Goal: Task Accomplishment & Management: Use online tool/utility

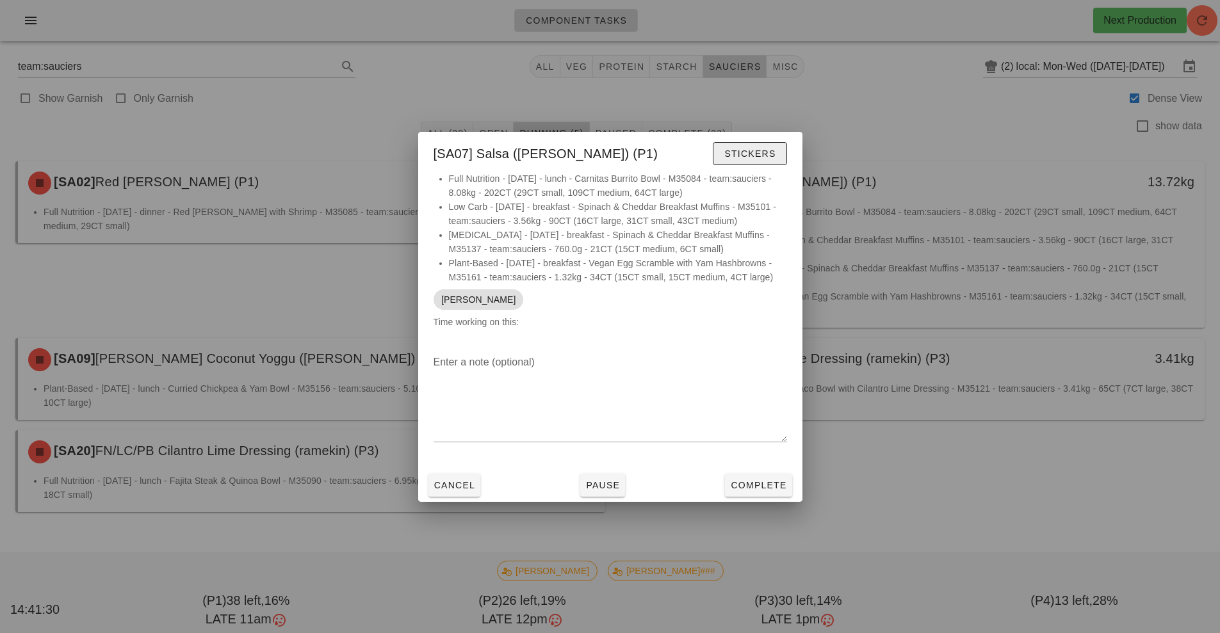
click at [766, 152] on span "Stickers" at bounding box center [750, 154] width 52 height 10
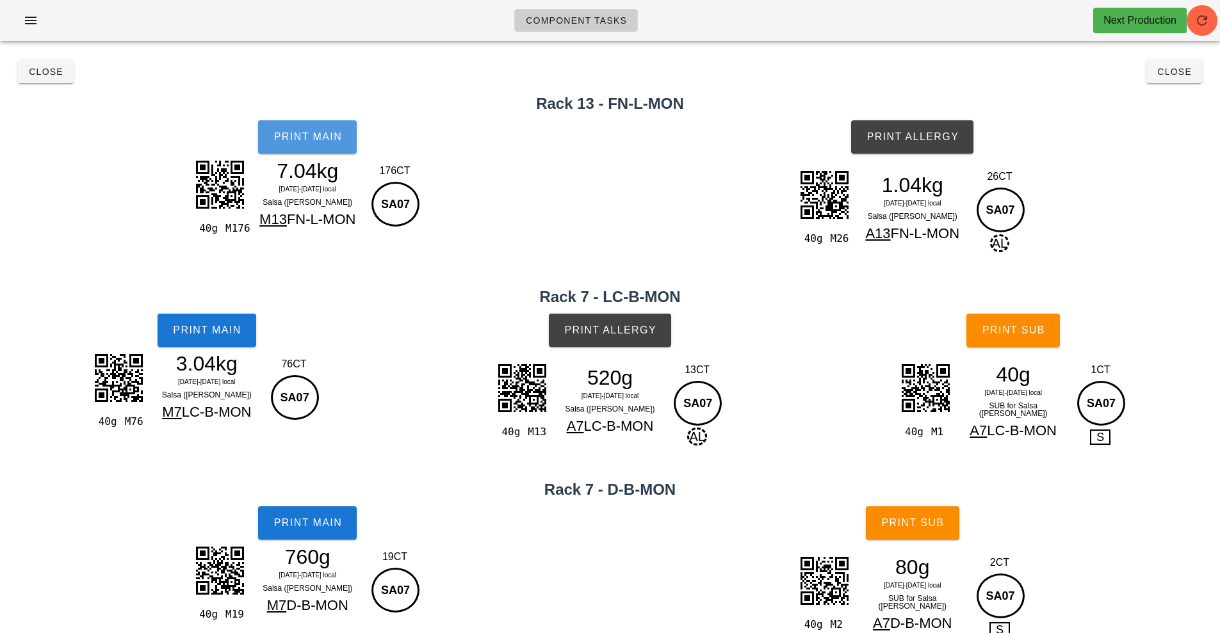
click at [339, 146] on button "Print Main" at bounding box center [307, 136] width 99 height 33
click at [184, 321] on button "Print Main" at bounding box center [207, 330] width 99 height 33
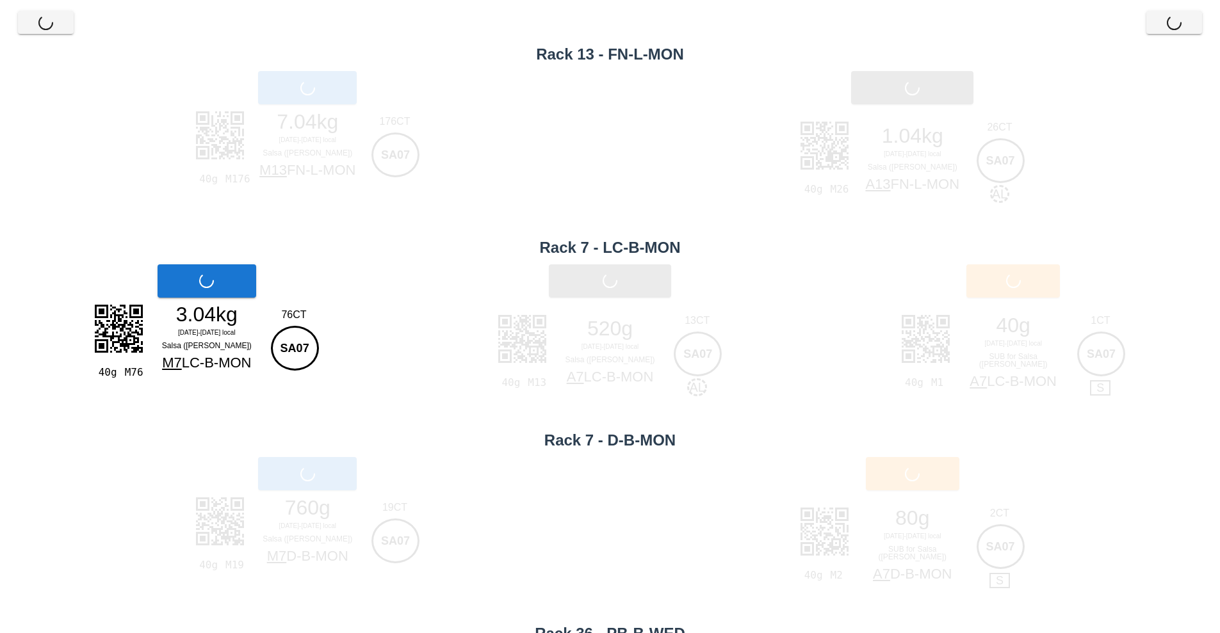
scroll to position [226, 0]
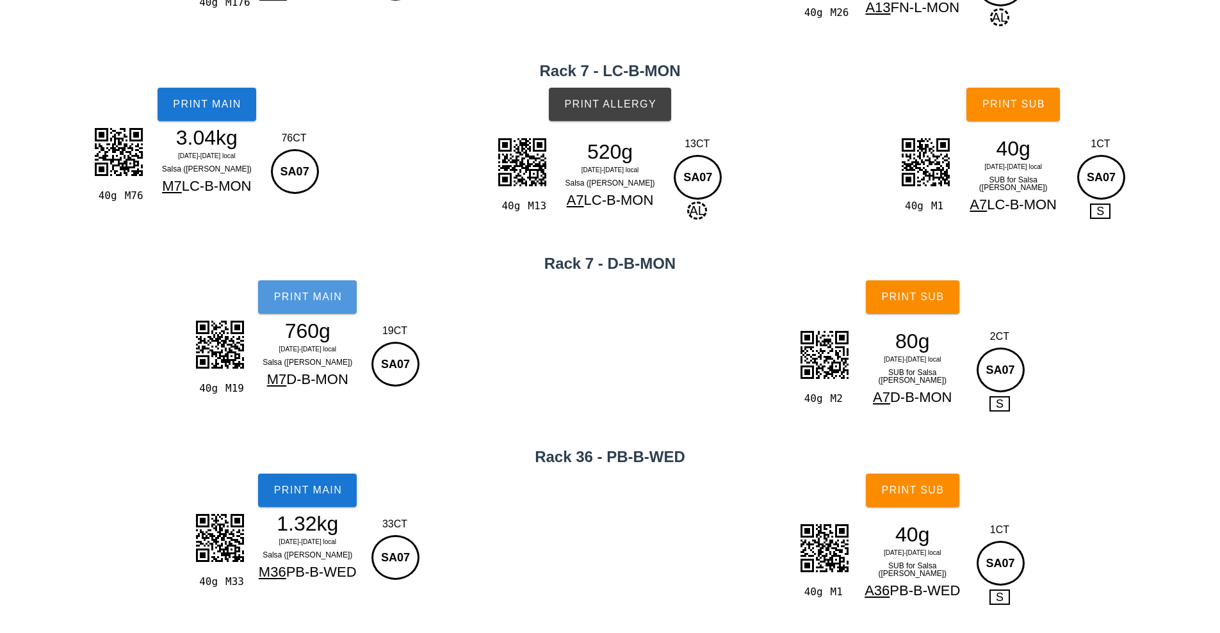
click at [321, 298] on span "Print Main" at bounding box center [307, 297] width 69 height 12
click at [336, 493] on span "Print Main" at bounding box center [307, 491] width 69 height 12
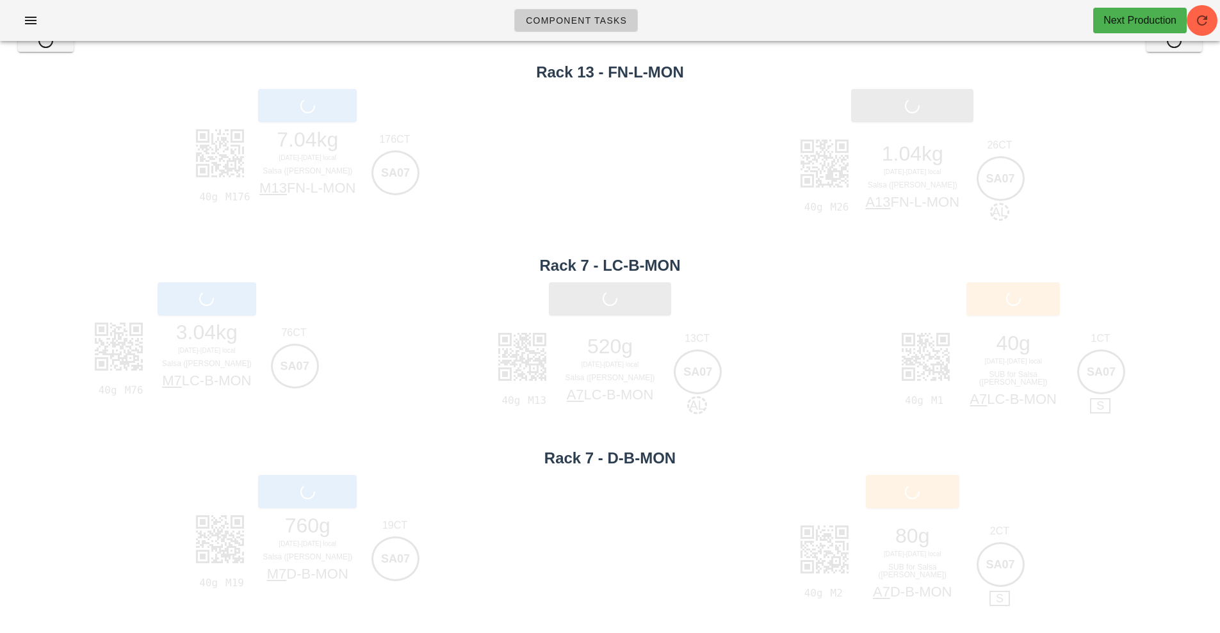
scroll to position [19, 0]
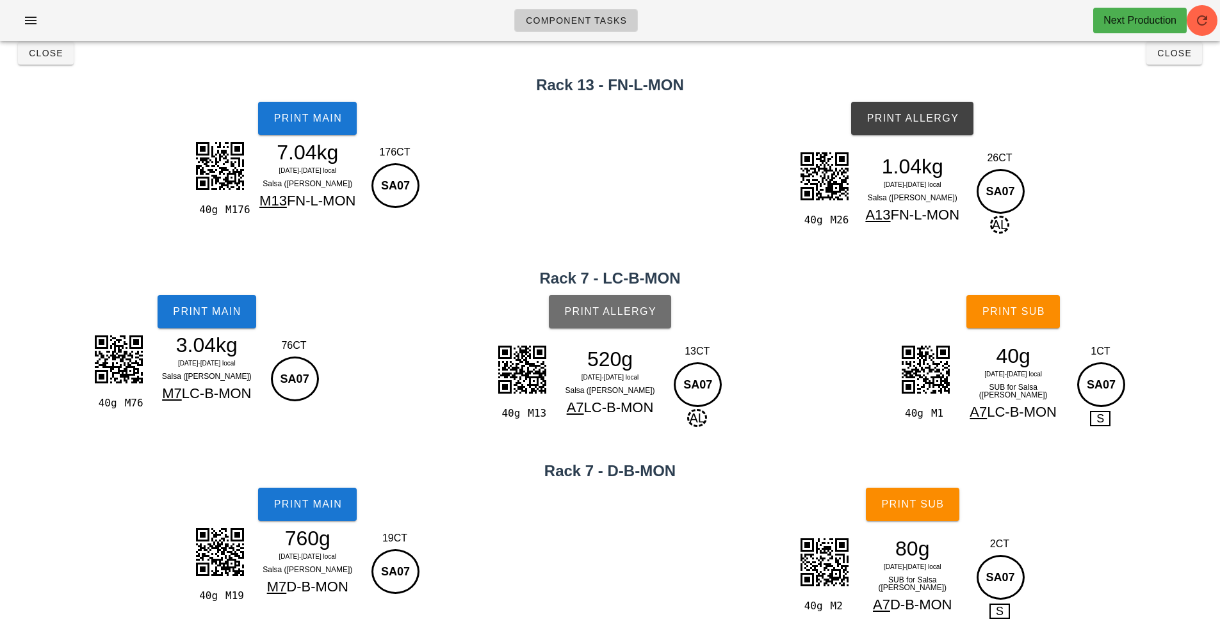
click at [613, 318] on button "Print Allergy" at bounding box center [610, 311] width 122 height 33
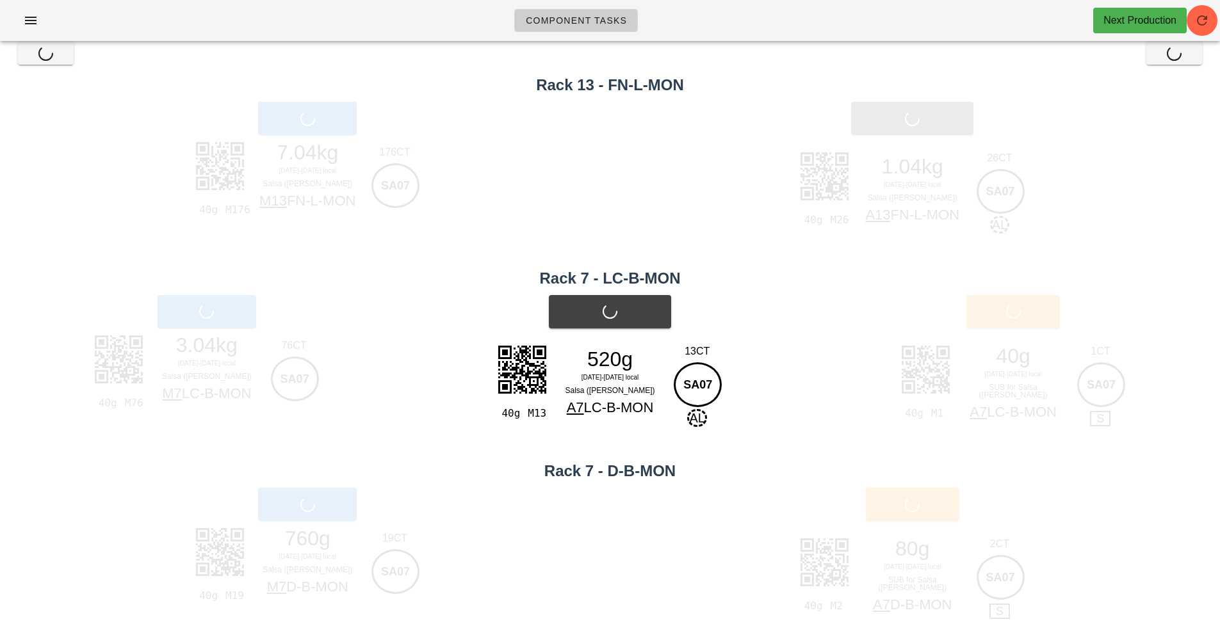
scroll to position [0, 0]
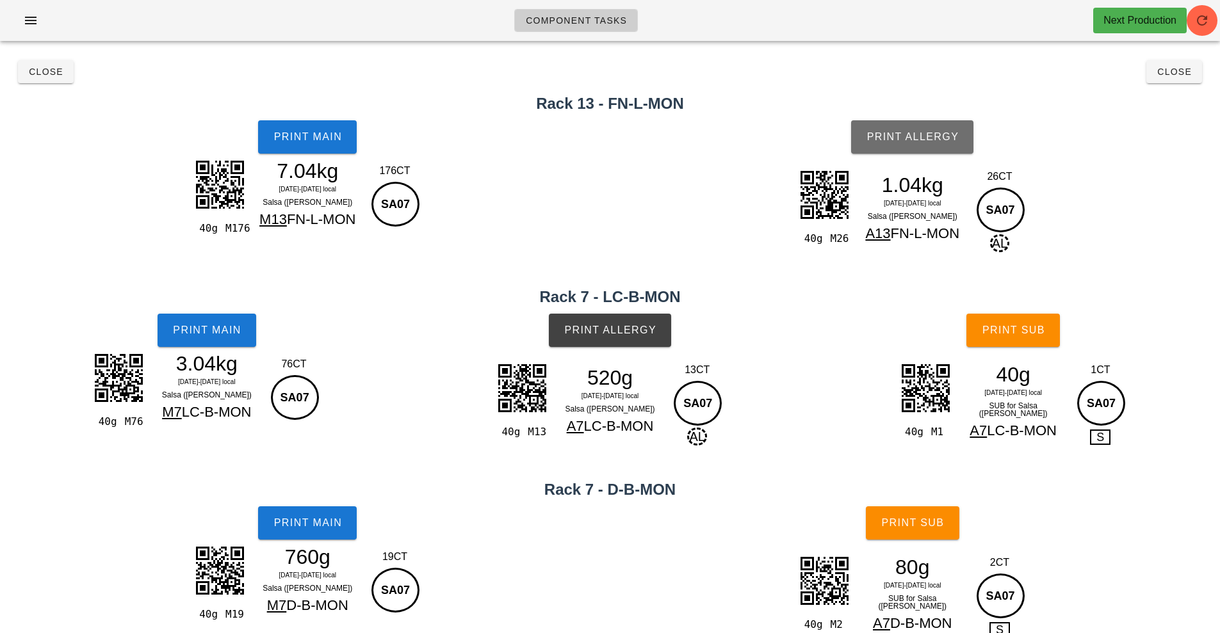
click at [899, 133] on span "Print Allergy" at bounding box center [912, 137] width 93 height 12
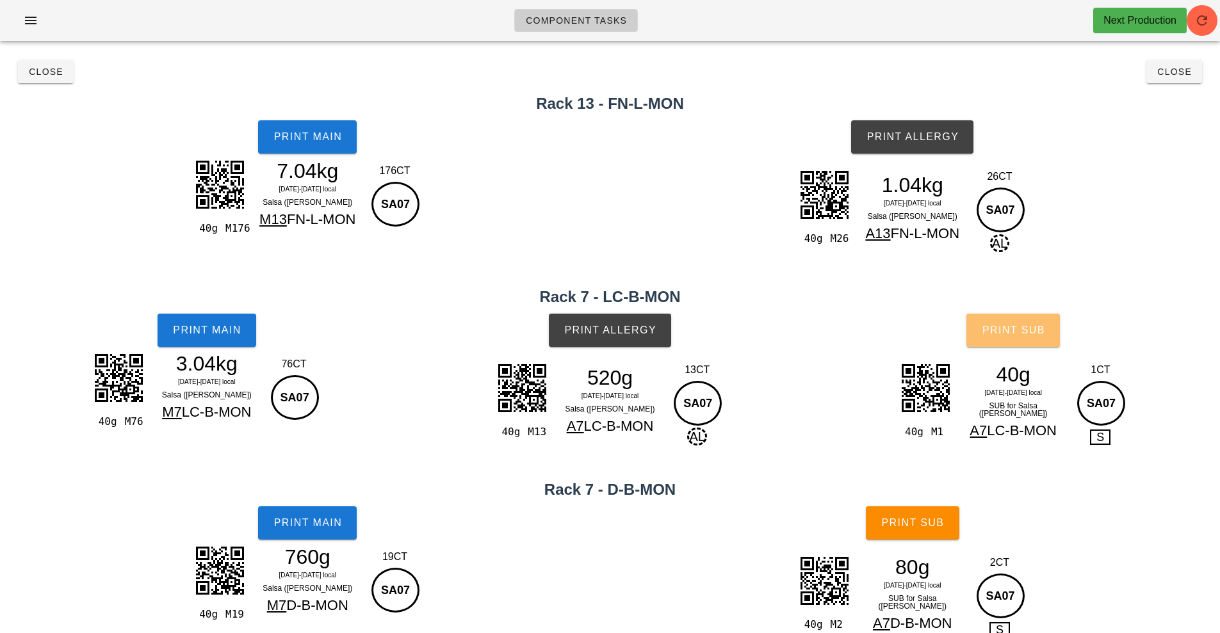
click at [975, 345] on button "Print Sub" at bounding box center [1013, 330] width 94 height 33
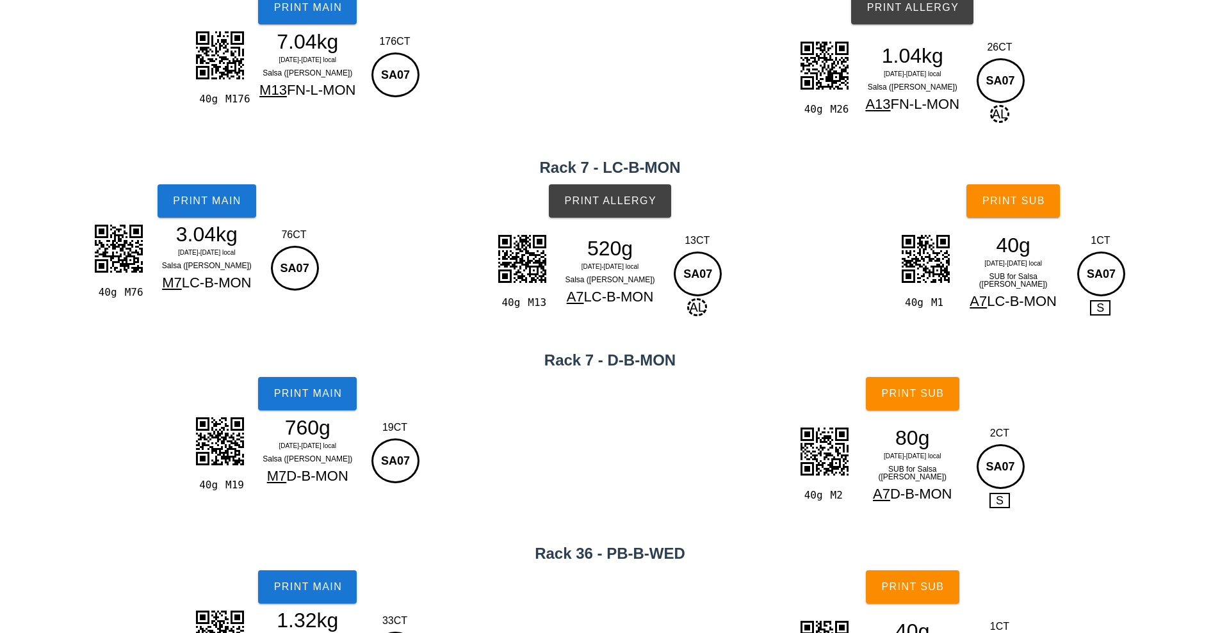
scroll to position [136, 0]
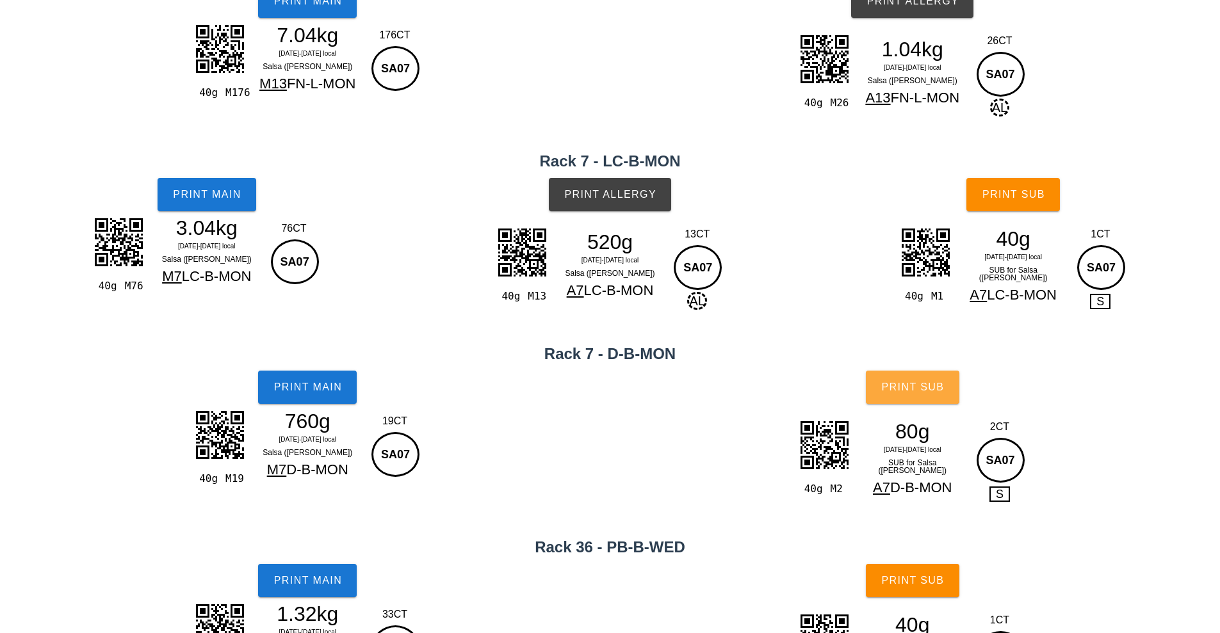
click at [939, 393] on span "Print Sub" at bounding box center [912, 388] width 63 height 12
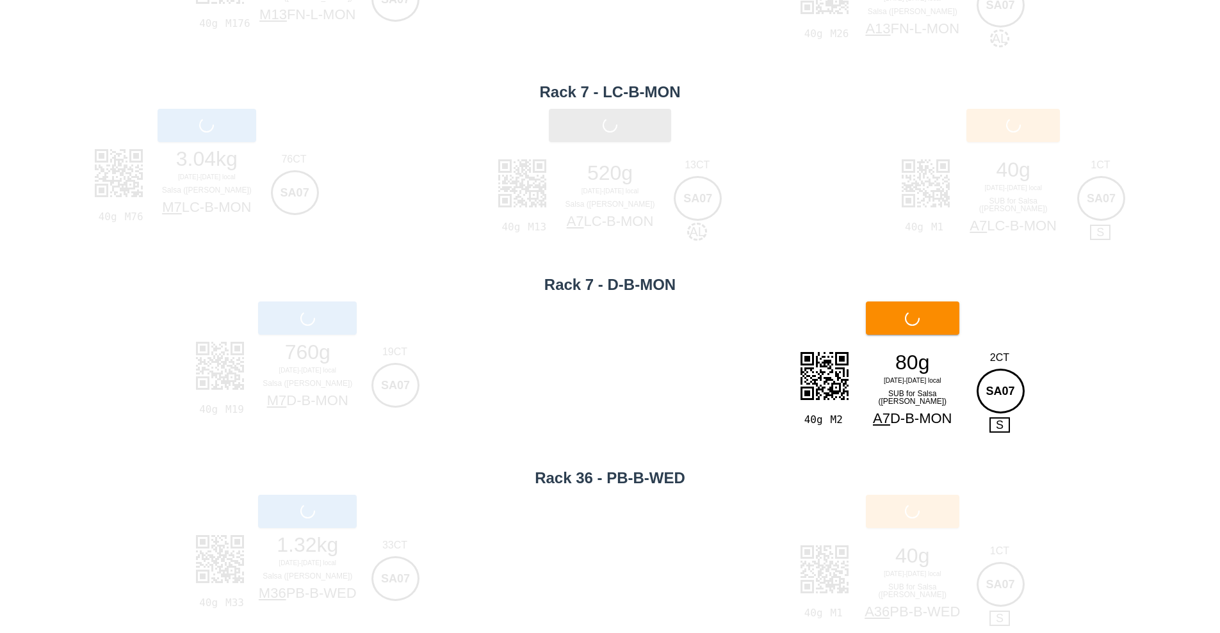
scroll to position [207, 0]
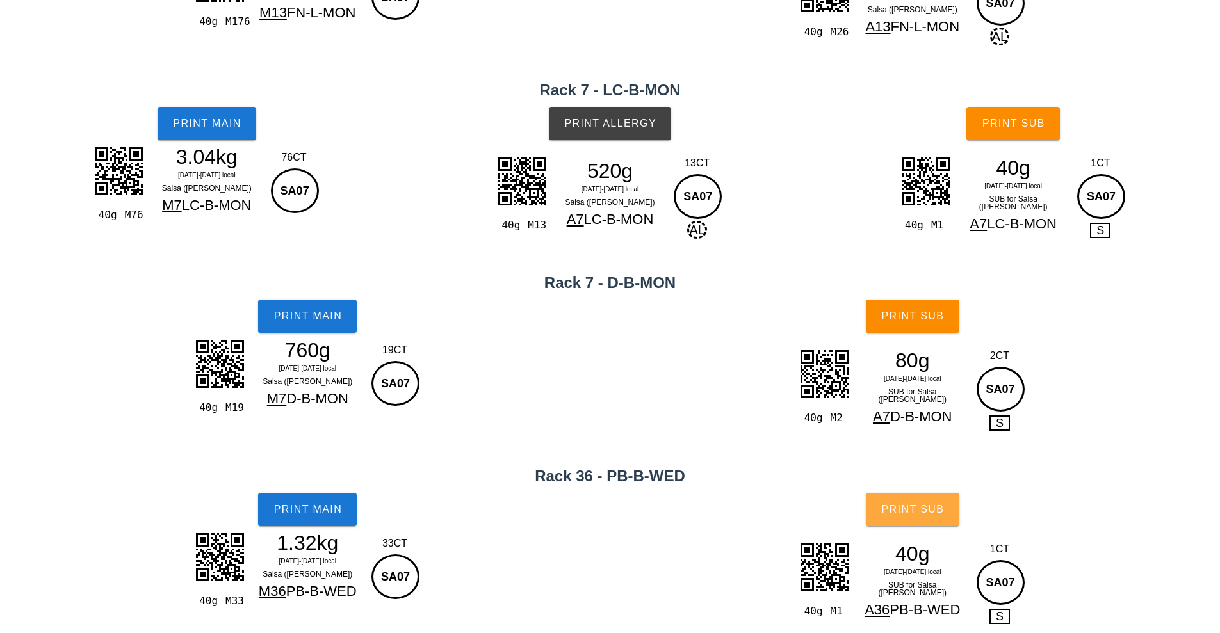
click at [950, 510] on button "Print Sub" at bounding box center [913, 509] width 94 height 33
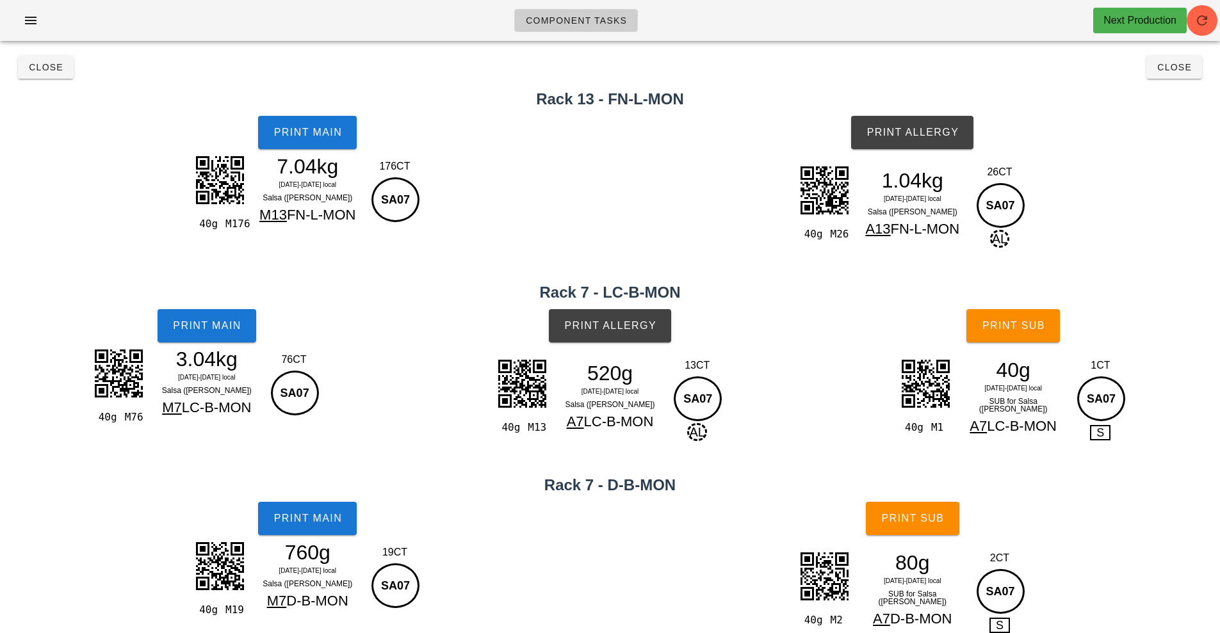
scroll to position [0, 0]
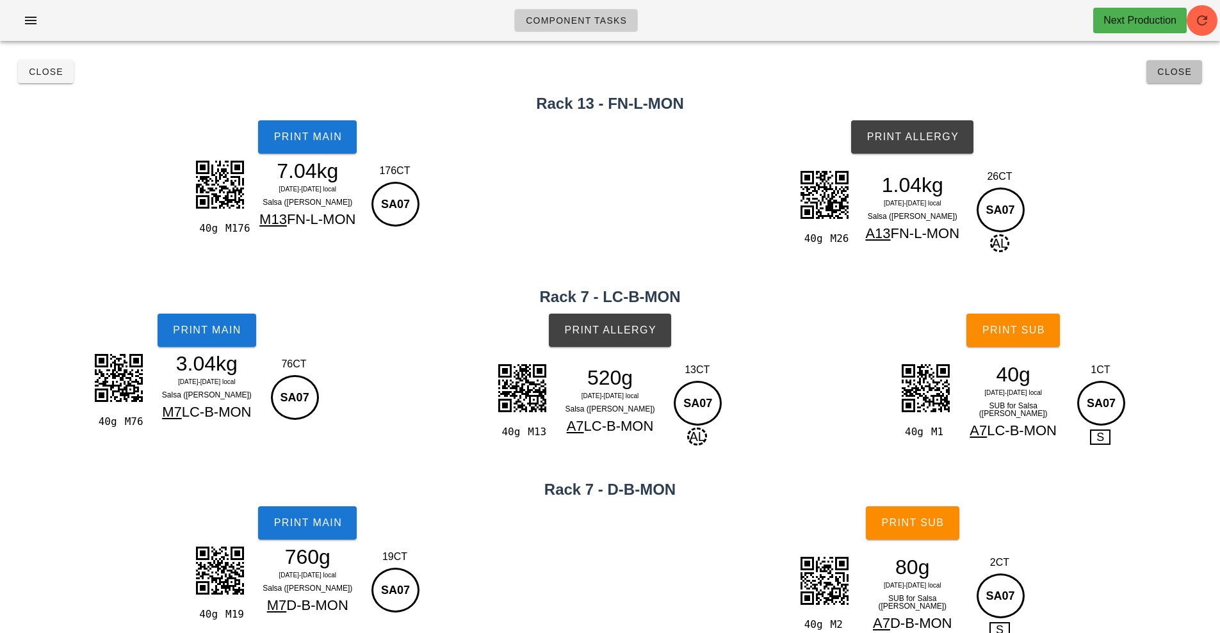
click at [1164, 79] on button "Close" at bounding box center [1174, 71] width 56 height 23
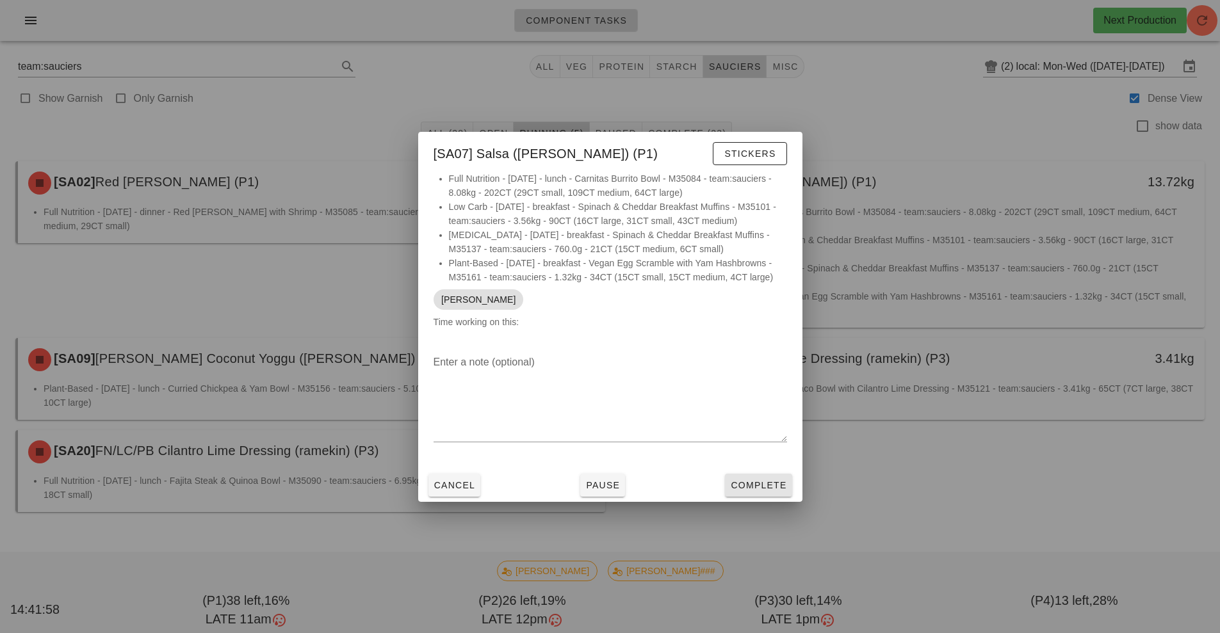
click at [756, 480] on span "Complete" at bounding box center [758, 485] width 56 height 10
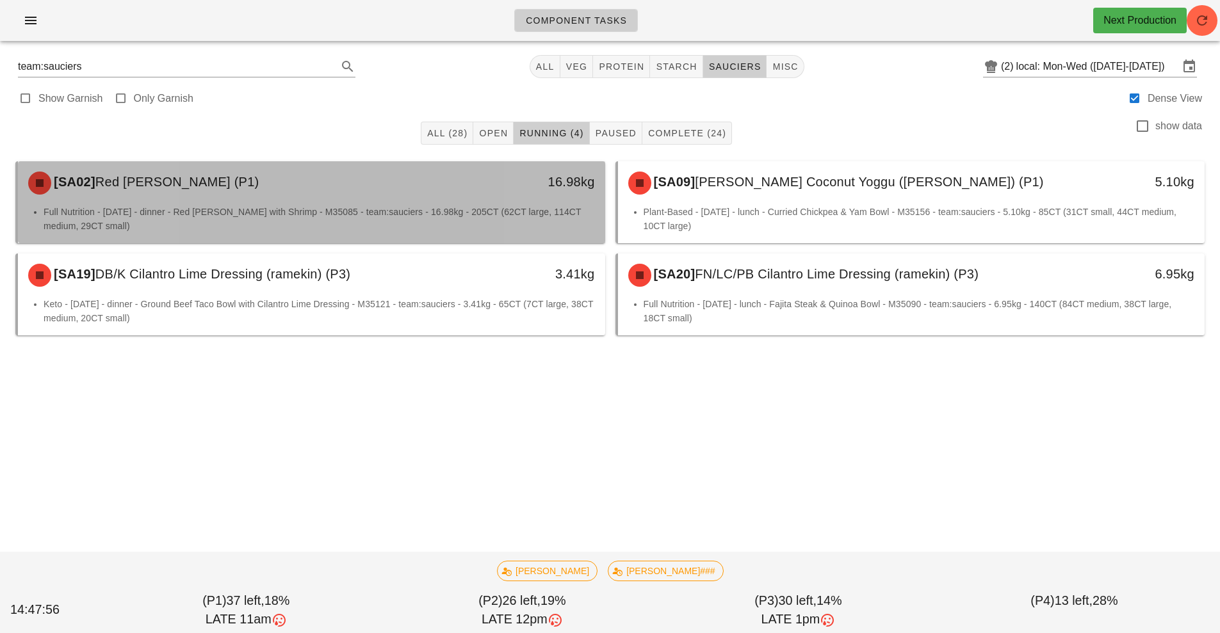
click at [464, 192] on div "16.98kg" at bounding box center [529, 183] width 145 height 38
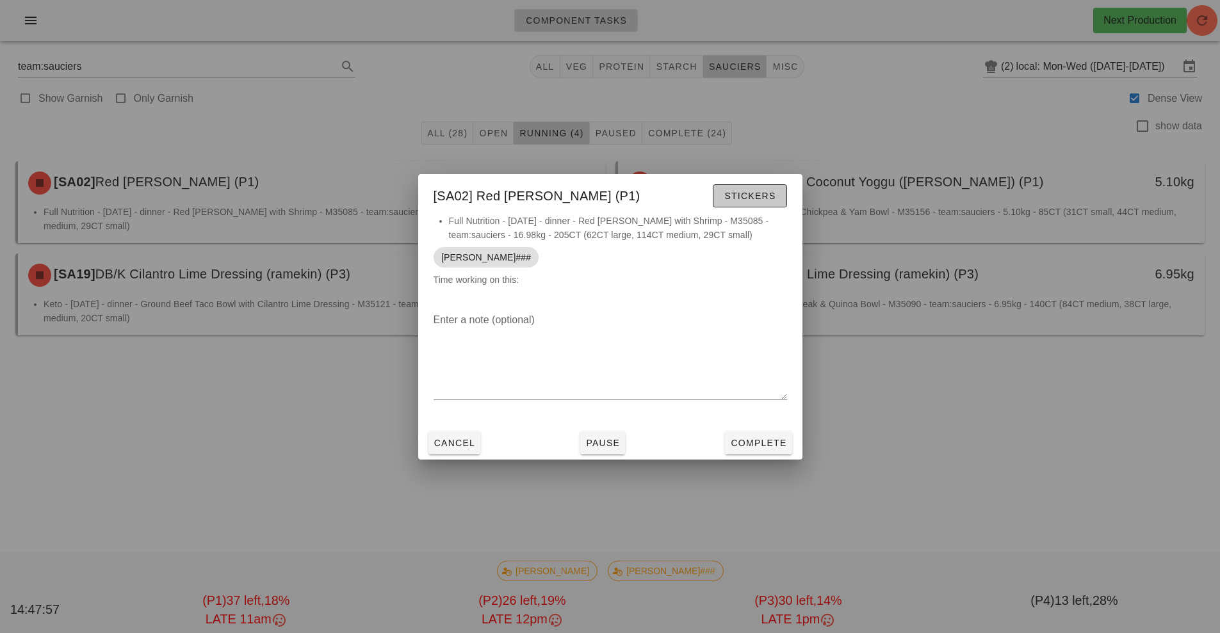
click at [737, 193] on span "Stickers" at bounding box center [750, 196] width 52 height 10
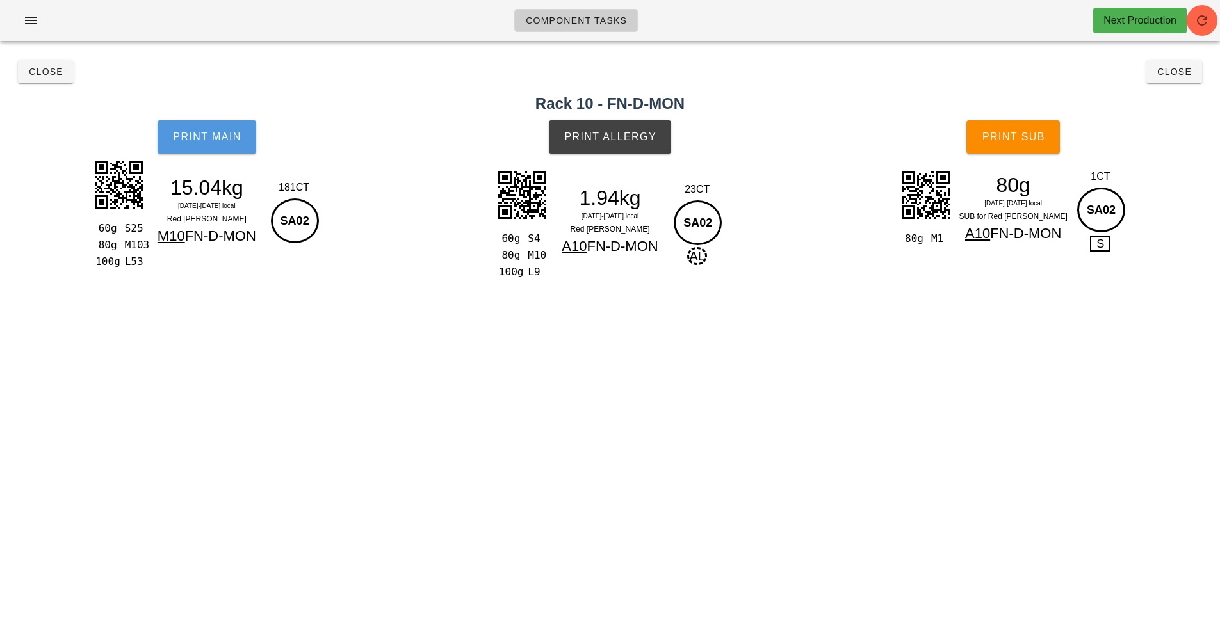
click at [195, 142] on span "Print Main" at bounding box center [206, 137] width 69 height 12
click at [209, 143] on button "Print Main" at bounding box center [207, 136] width 99 height 33
click at [626, 138] on span "Print Allergy" at bounding box center [610, 137] width 93 height 12
click at [1010, 145] on button "Print Sub" at bounding box center [1013, 136] width 94 height 33
click at [38, 76] on span "Close" at bounding box center [45, 72] width 35 height 10
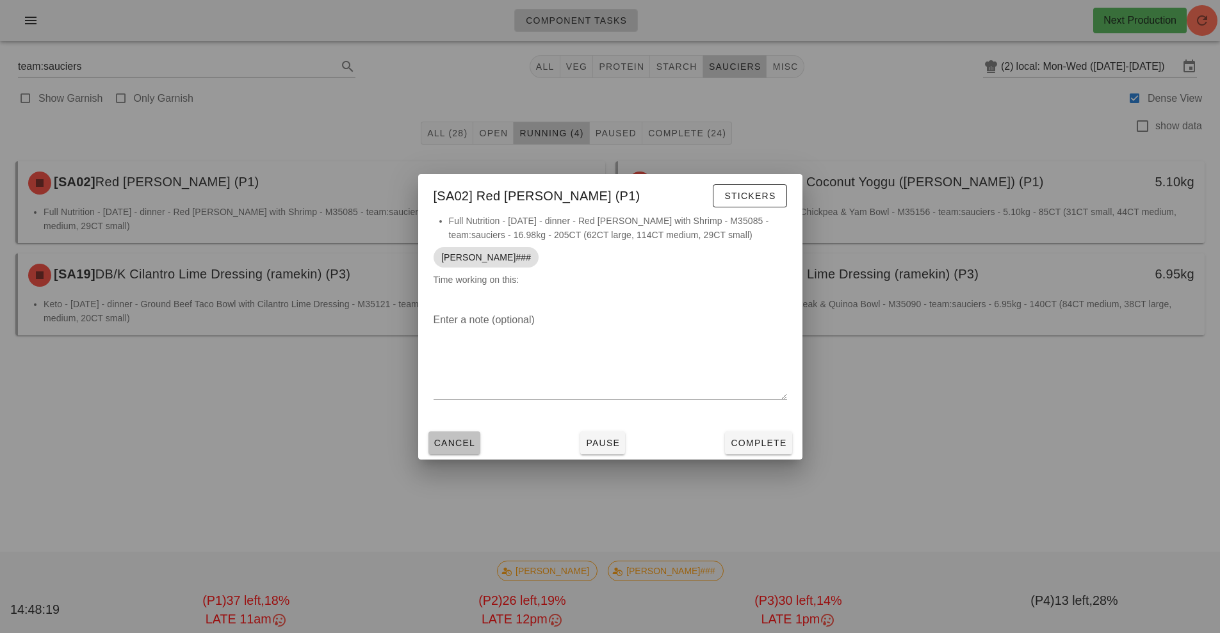
click at [453, 441] on span "Cancel" at bounding box center [455, 443] width 42 height 10
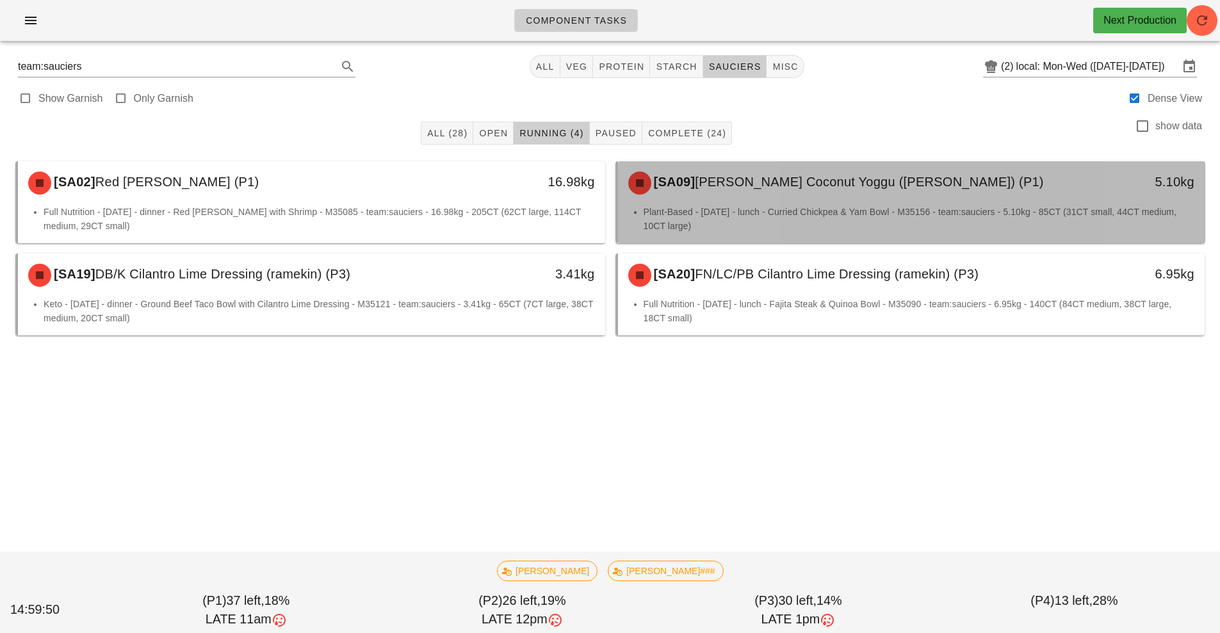
click at [817, 195] on div "[SA09] [PERSON_NAME] Coconut Yoggu ([PERSON_NAME]) (P1)" at bounding box center [839, 183] width 436 height 38
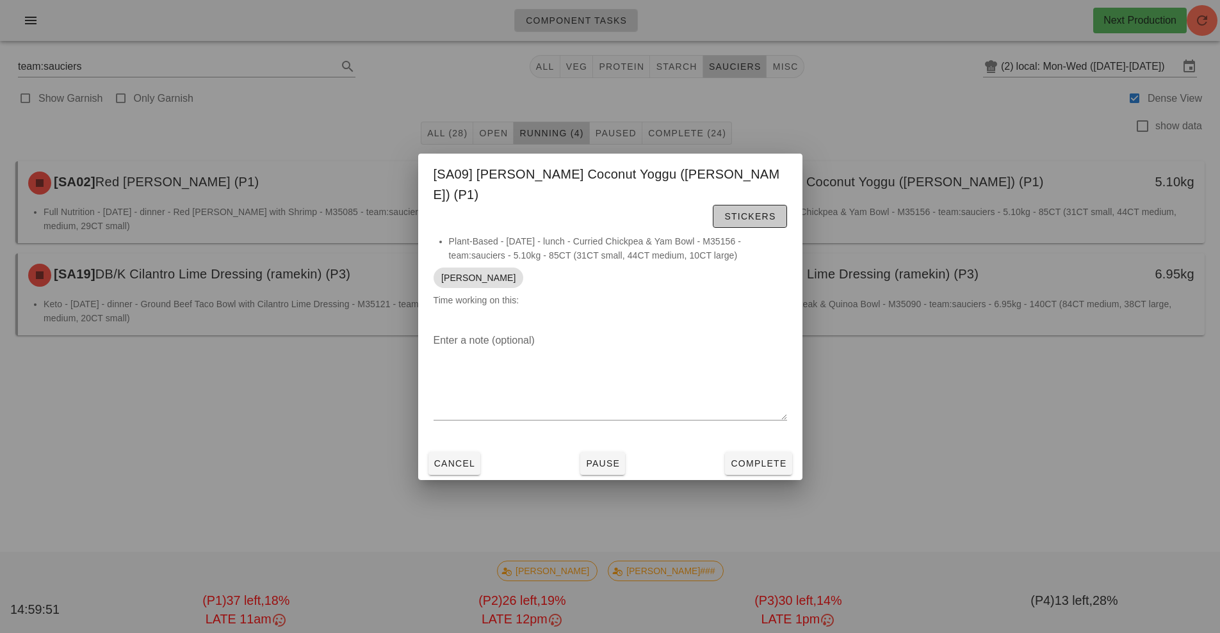
click at [770, 211] on span "Stickers" at bounding box center [750, 216] width 52 height 10
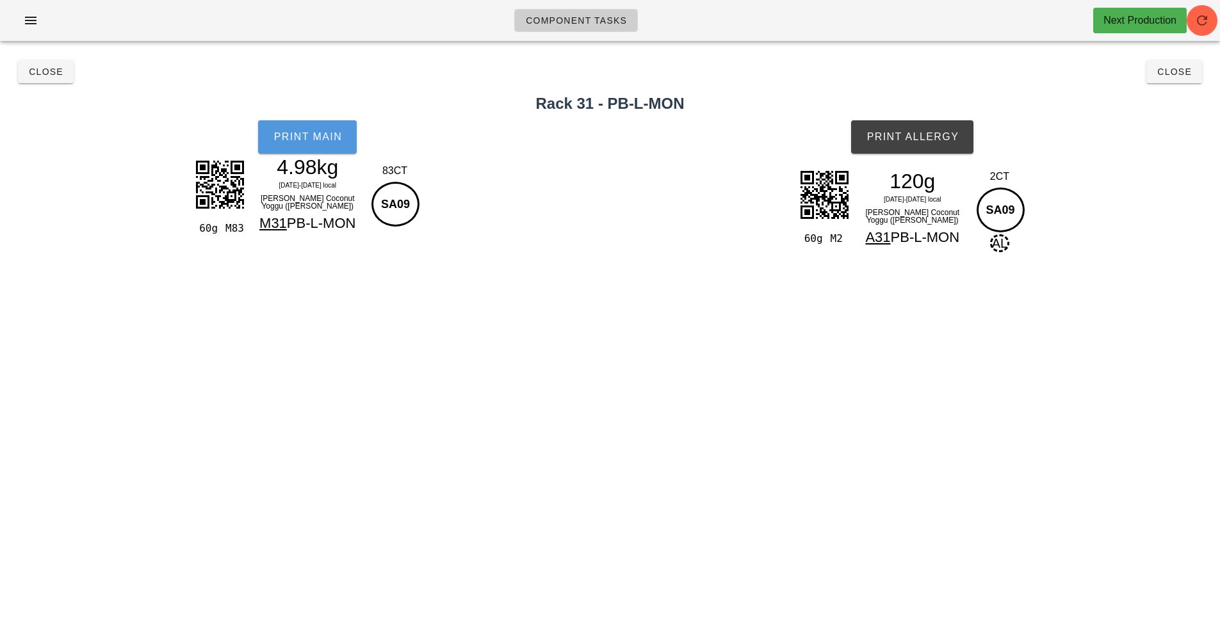
click at [345, 138] on button "Print Main" at bounding box center [307, 136] width 99 height 33
click at [943, 131] on span "Print Allergy" at bounding box center [912, 137] width 93 height 12
click at [1184, 76] on span "Close" at bounding box center [1174, 72] width 35 height 10
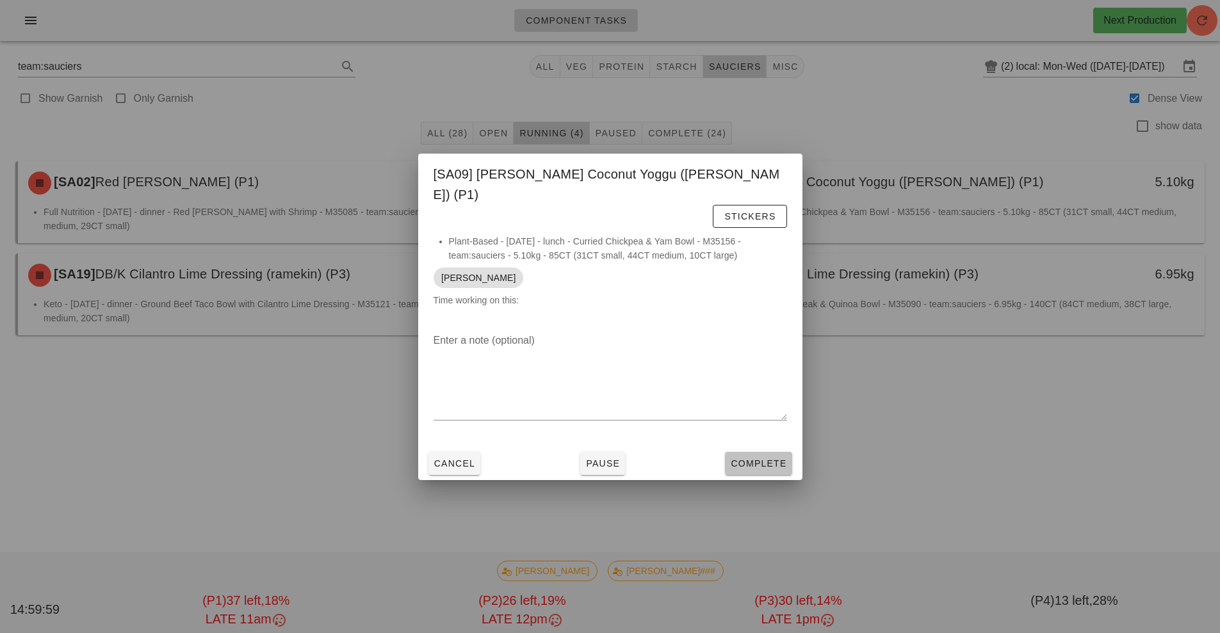
click at [785, 452] on button "Complete" at bounding box center [758, 463] width 67 height 23
